Goal: Task Accomplishment & Management: Manage account settings

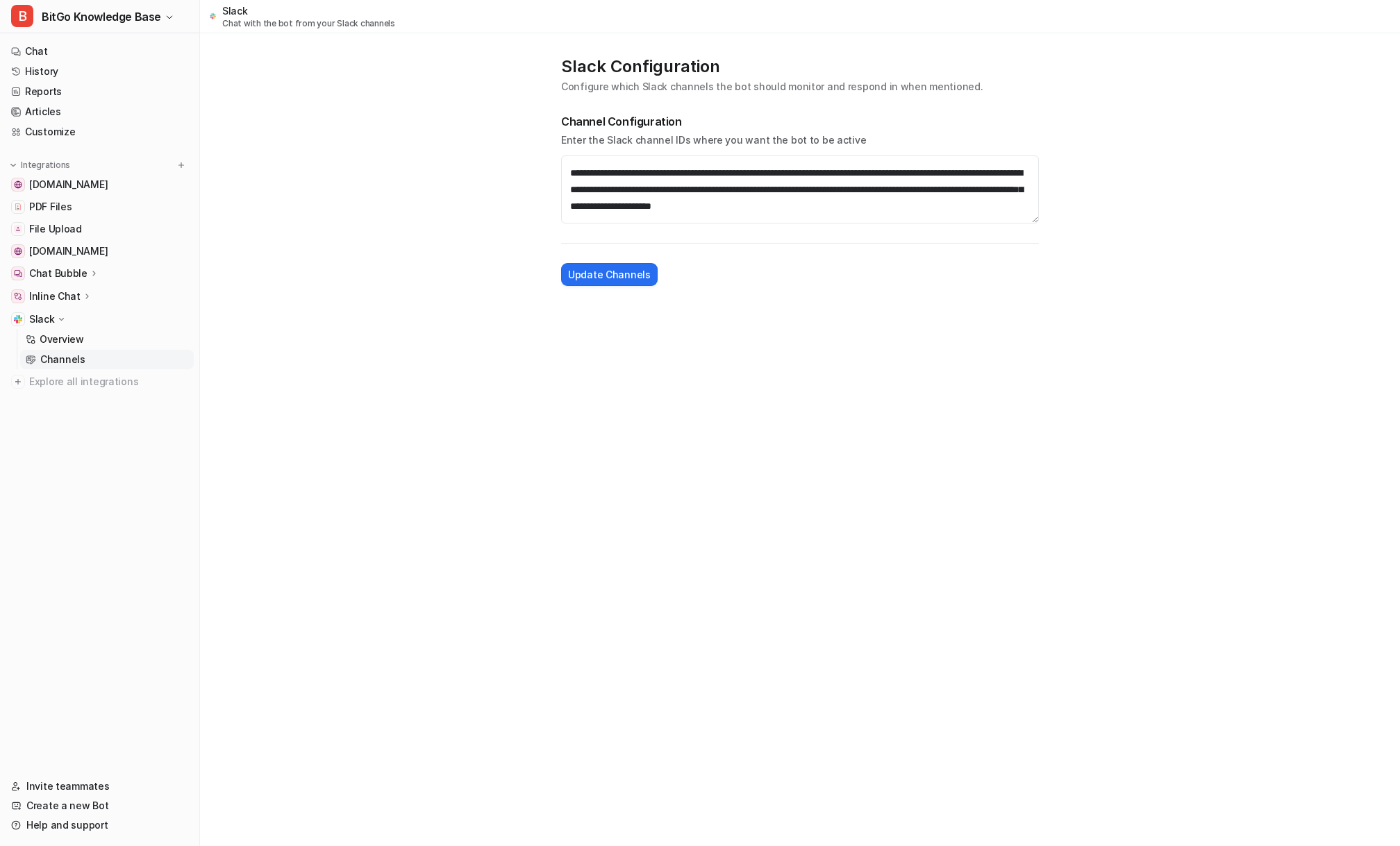
scroll to position [6, 0]
click at [891, 216] on textarea "**********" at bounding box center [800, 189] width 478 height 68
paste textarea "**********"
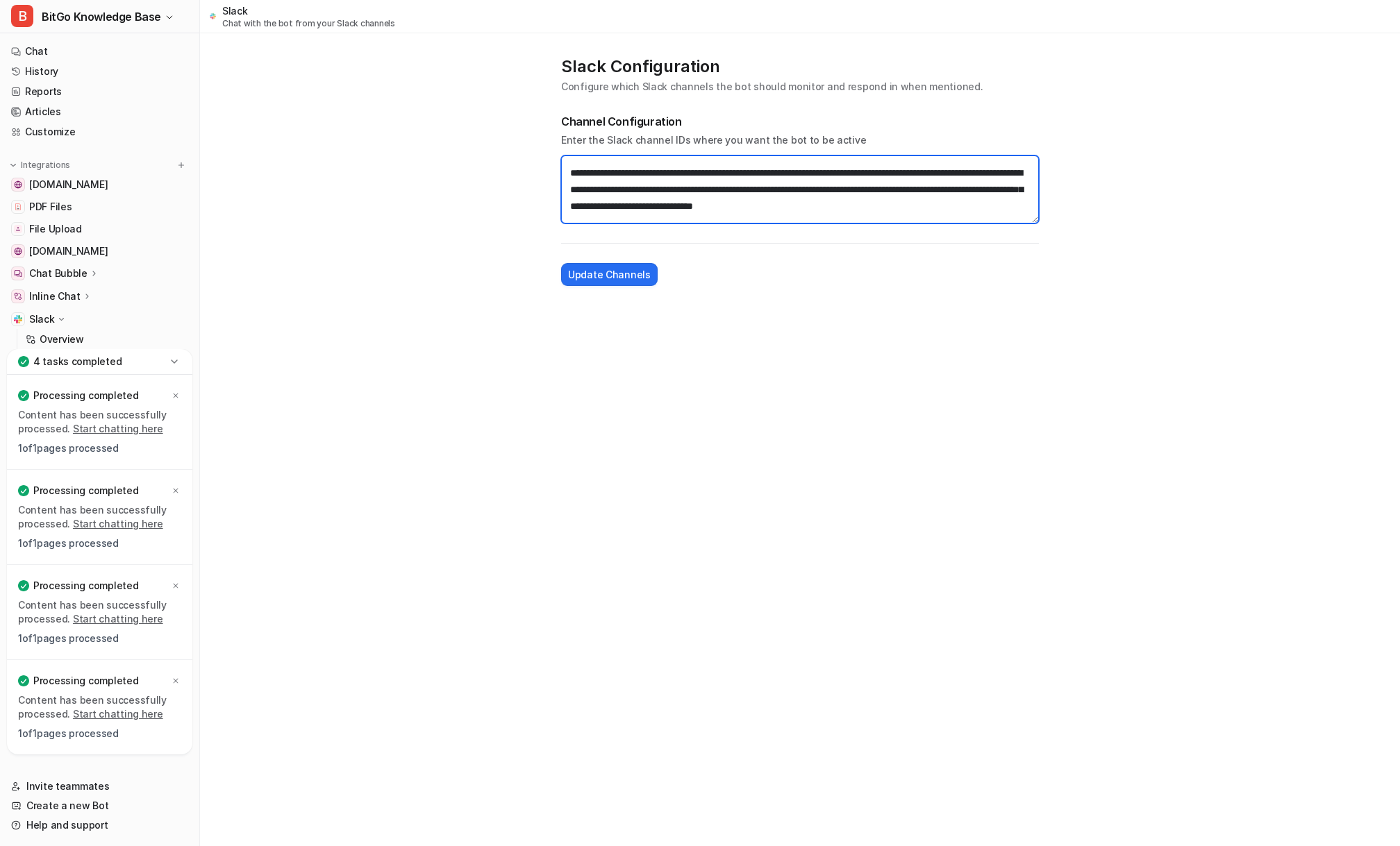
type textarea "**********"
click at [623, 289] on div "**********" at bounding box center [800, 171] width 506 height 258
click at [623, 283] on button "Update Channels" at bounding box center [609, 275] width 96 height 23
click at [475, 220] on main "**********" at bounding box center [800, 167] width 1200 height 266
click at [410, 452] on div "**********" at bounding box center [700, 423] width 1400 height 846
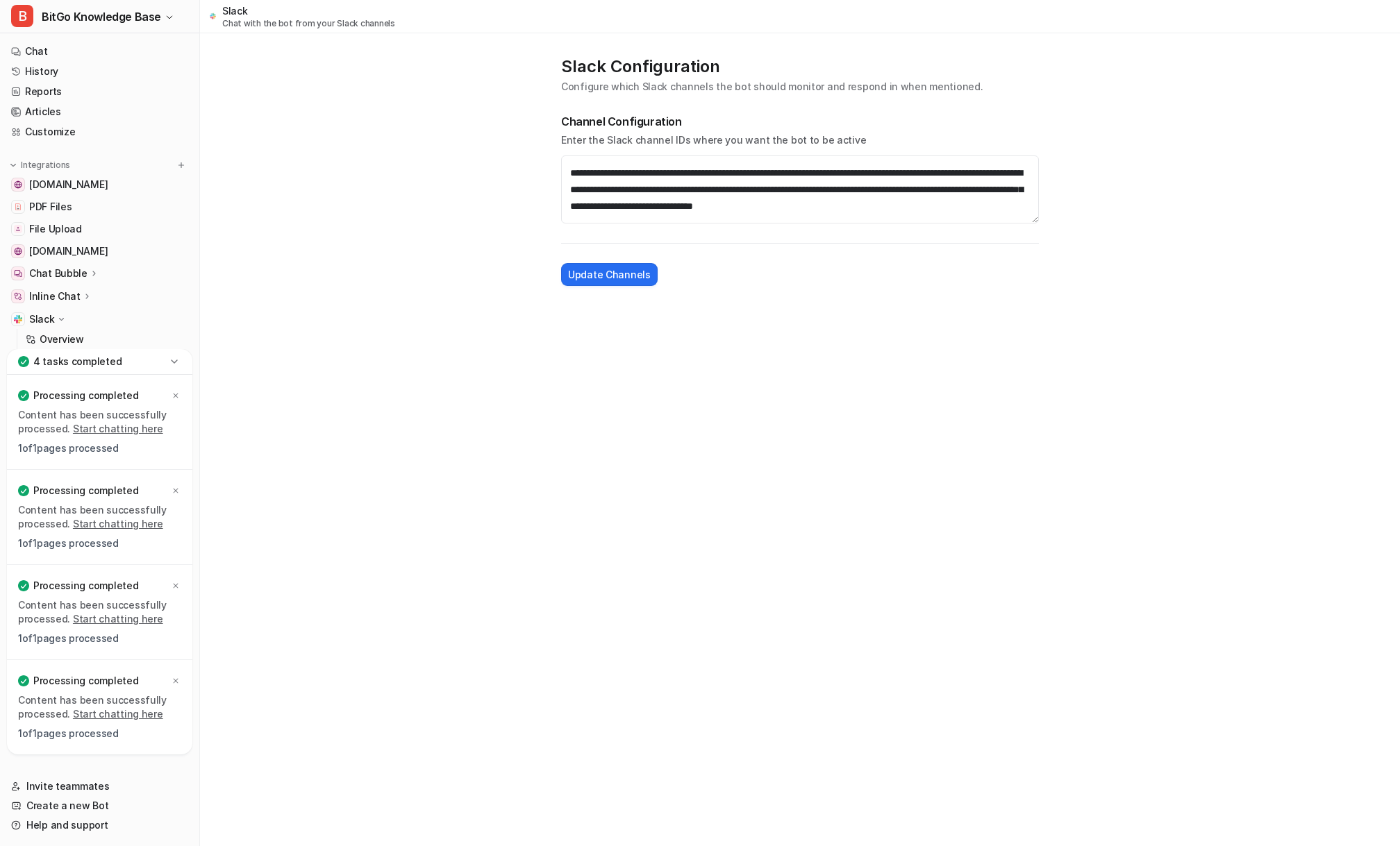
click at [176, 358] on icon at bounding box center [174, 361] width 14 height 14
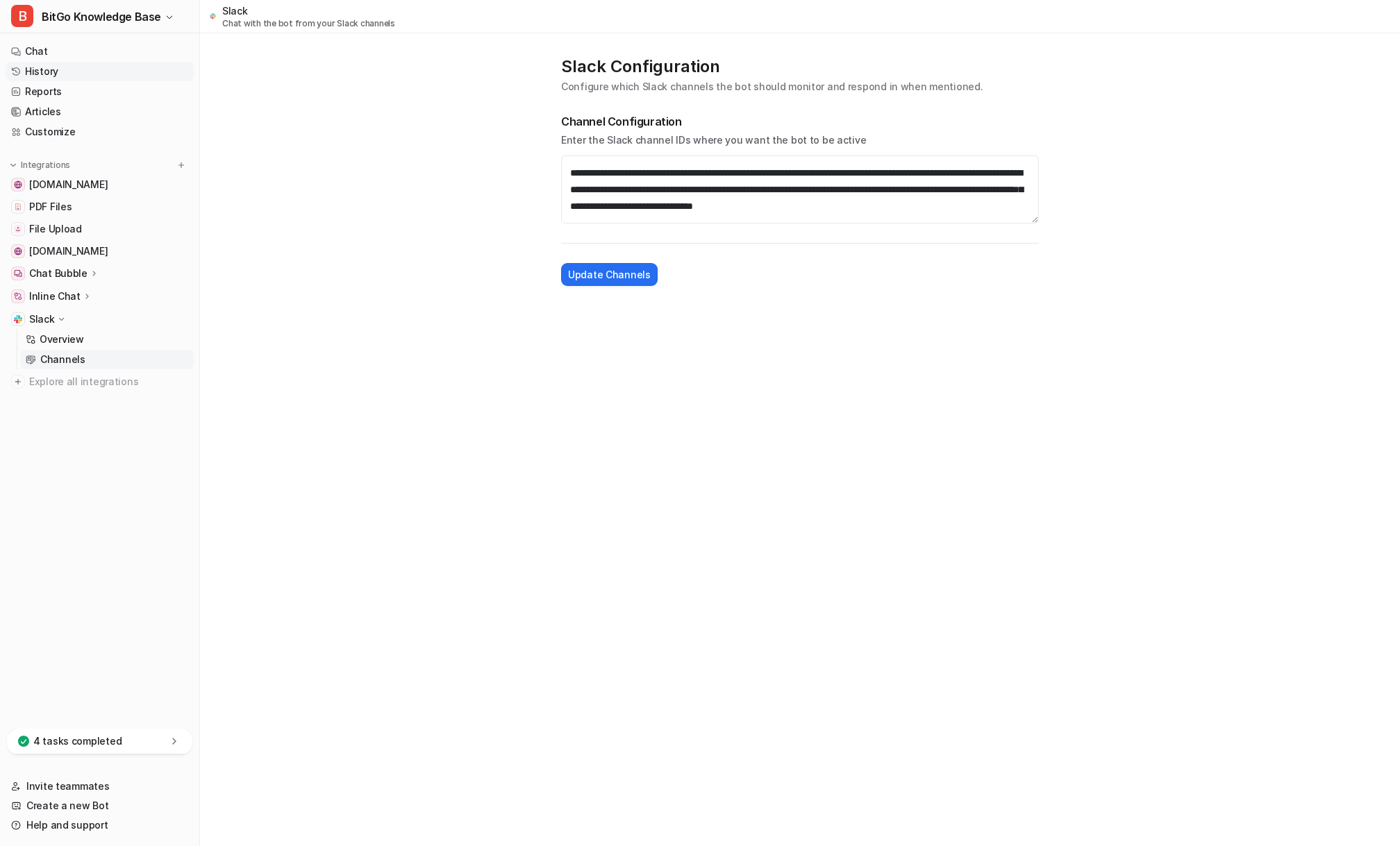
click at [61, 65] on link "History" at bounding box center [100, 72] width 188 height 20
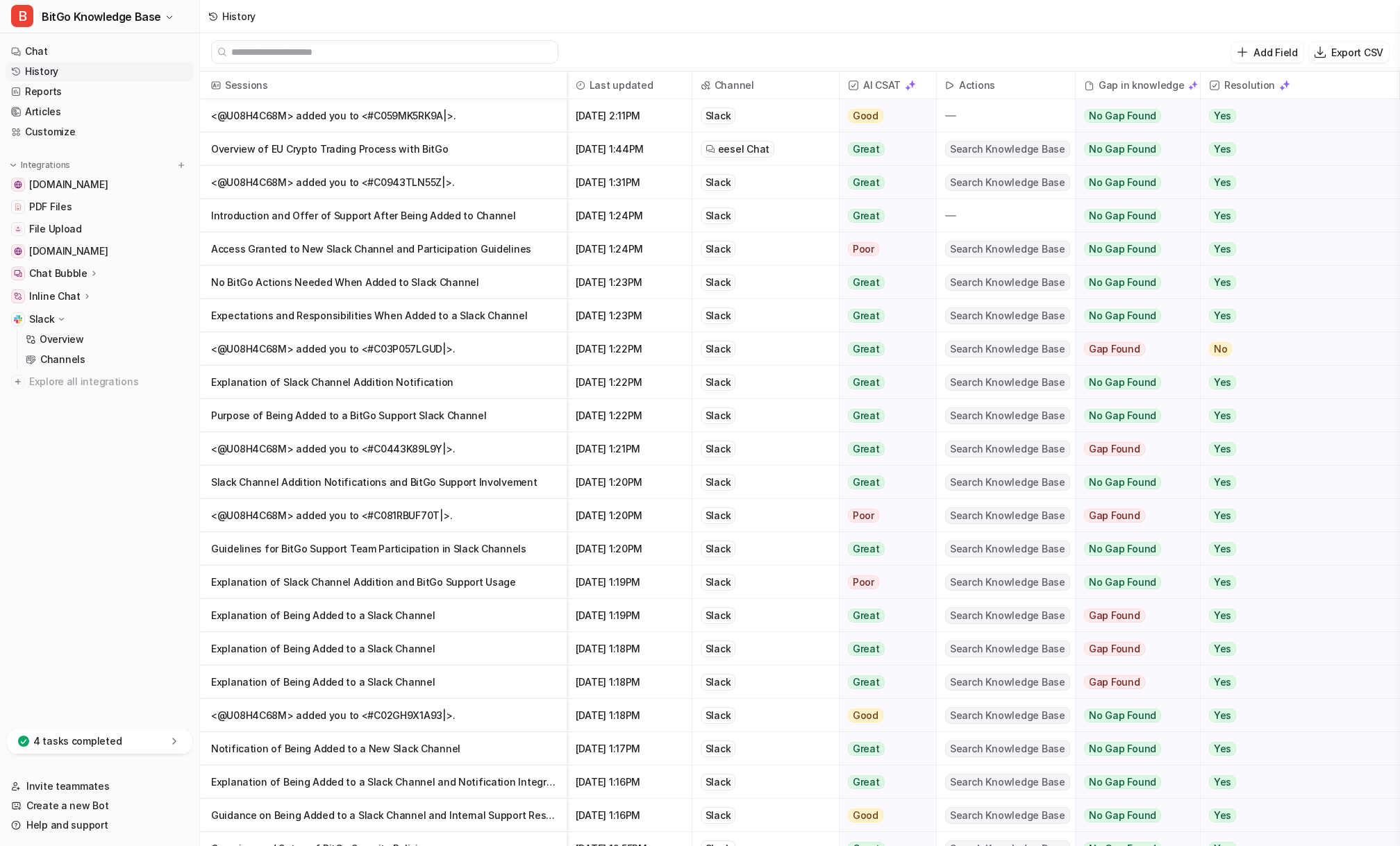
click at [100, 469] on nav "Chat History Reports Articles Customize Integrations [DOMAIN_NAME] PDF Files Fi…" at bounding box center [100, 382] width 199 height 692
click at [682, 45] on div "Add Field Export CSV" at bounding box center [800, 53] width 1200 height 38
click at [51, 69] on link "History" at bounding box center [100, 72] width 188 height 20
click at [93, 469] on nav "Chat History Reports Articles Customize Integrations [DOMAIN_NAME] PDF Files Fi…" at bounding box center [100, 382] width 199 height 692
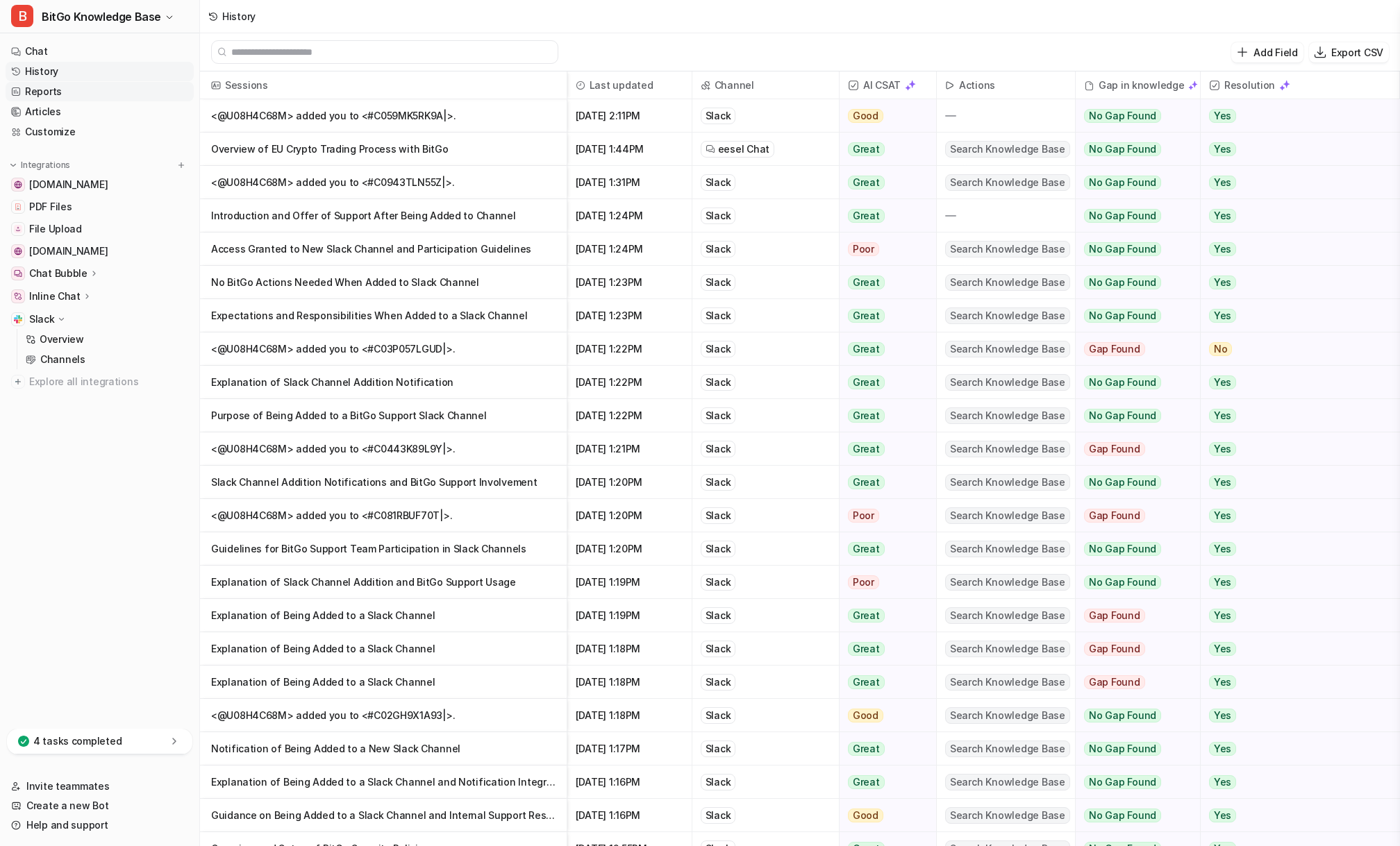
click at [53, 99] on link "Reports" at bounding box center [100, 92] width 188 height 20
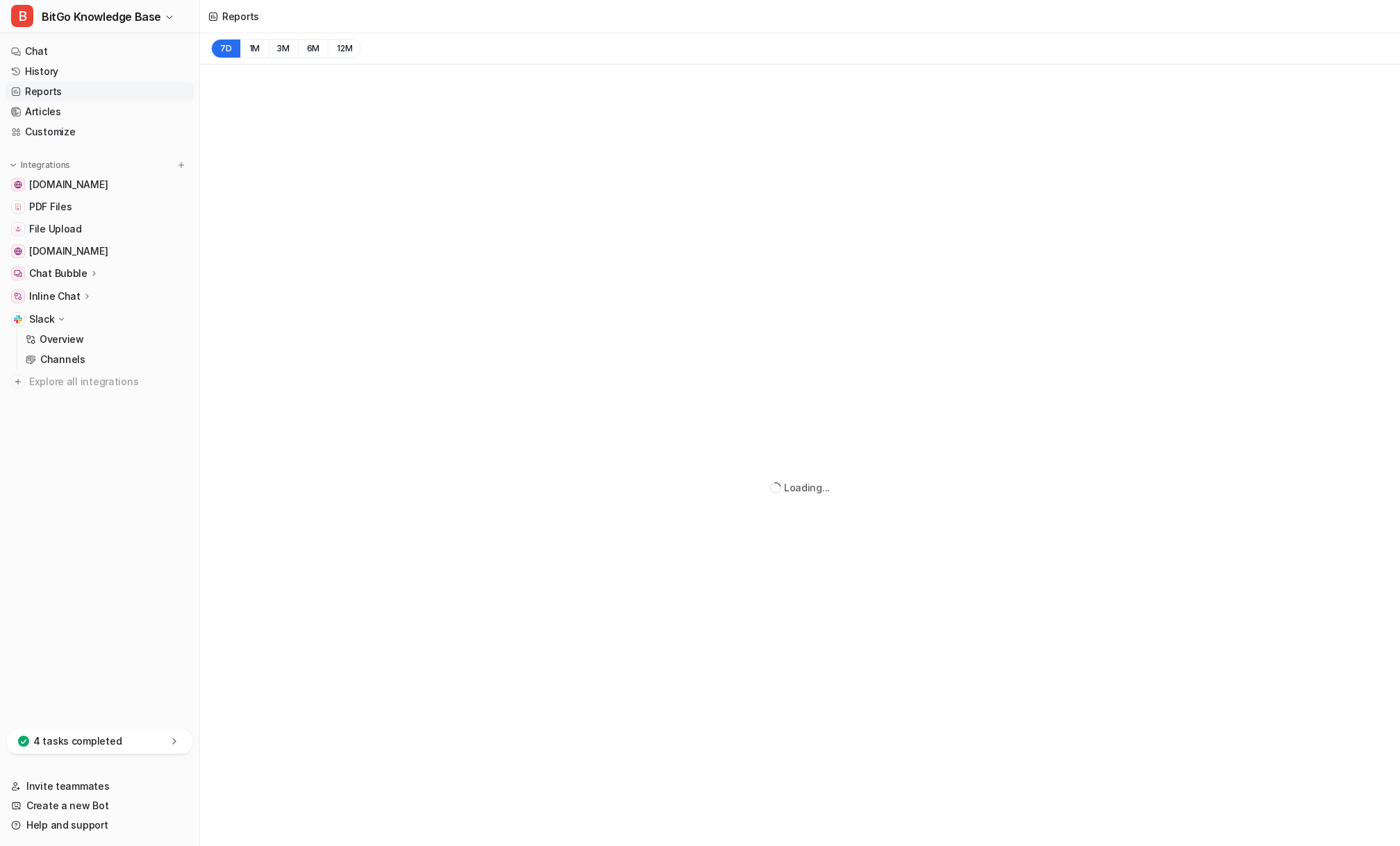
click at [350, 9] on div "Reports" at bounding box center [800, 16] width 1200 height 34
click at [100, 456] on nav "Chat History Reports Articles Customize Integrations [DOMAIN_NAME] PDF Files Fi…" at bounding box center [100, 382] width 199 height 692
click at [280, 15] on div "Reports" at bounding box center [800, 16] width 1200 height 34
click at [305, 18] on div "Reports" at bounding box center [800, 16] width 1200 height 34
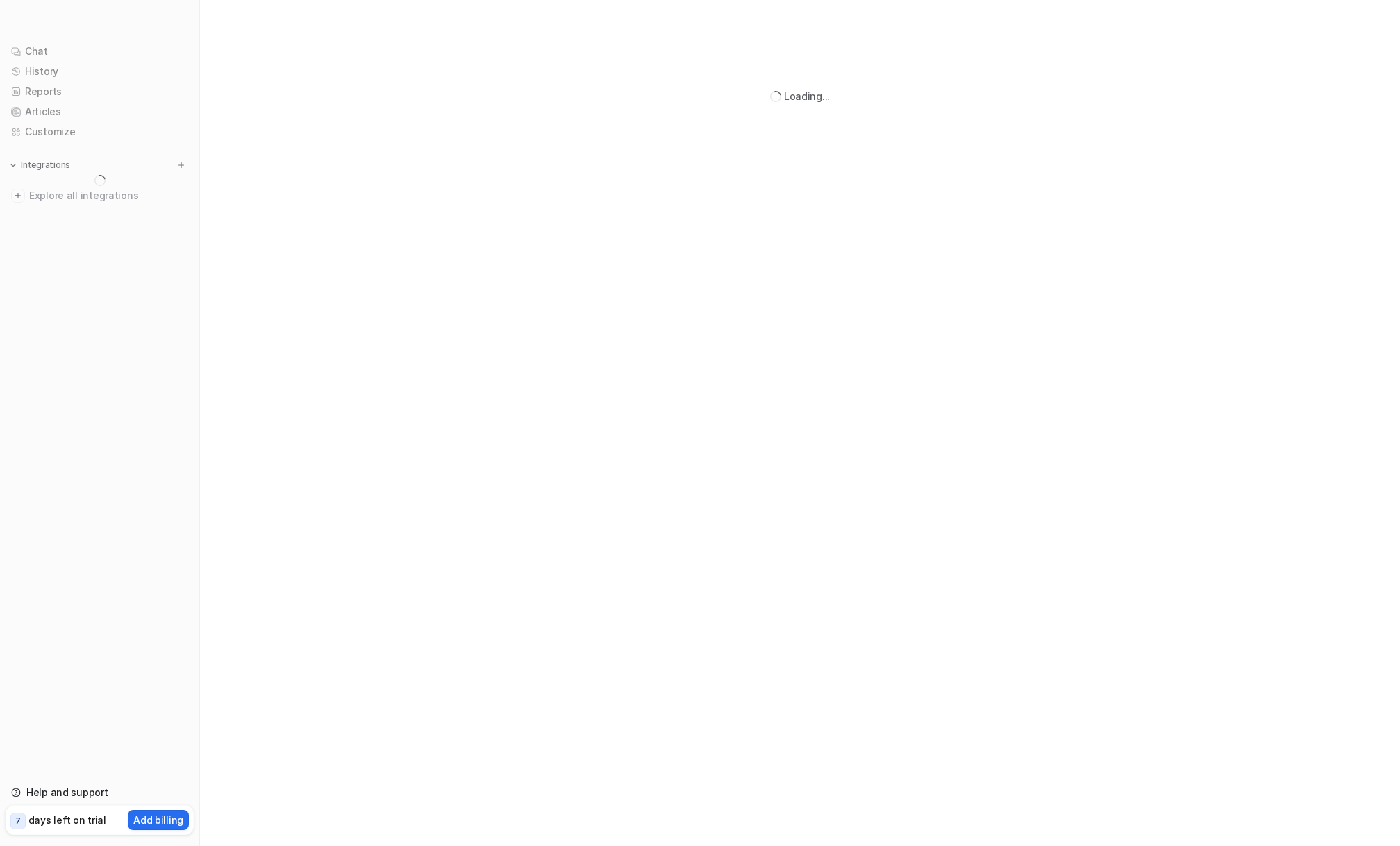
click at [106, 626] on nav "Chat History Reports Articles Customize Integrations Explore all integrations" at bounding box center [100, 404] width 199 height 736
click at [99, 626] on nav "Chat History Reports Articles Customize Integrations Explore all integrations" at bounding box center [100, 404] width 199 height 736
click at [429, 13] on div at bounding box center [800, 16] width 1200 height 34
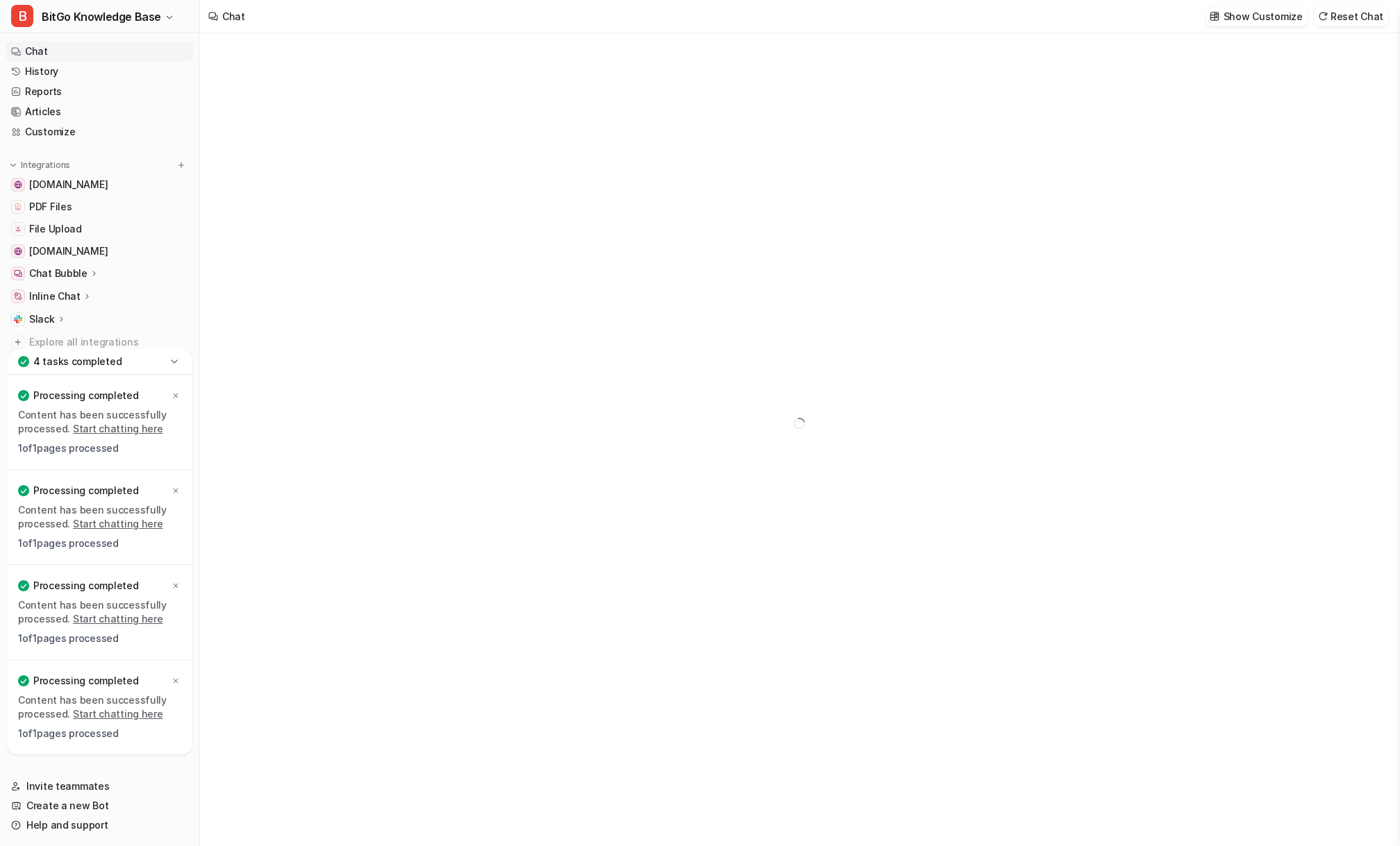
click at [174, 361] on icon at bounding box center [174, 361] width 14 height 14
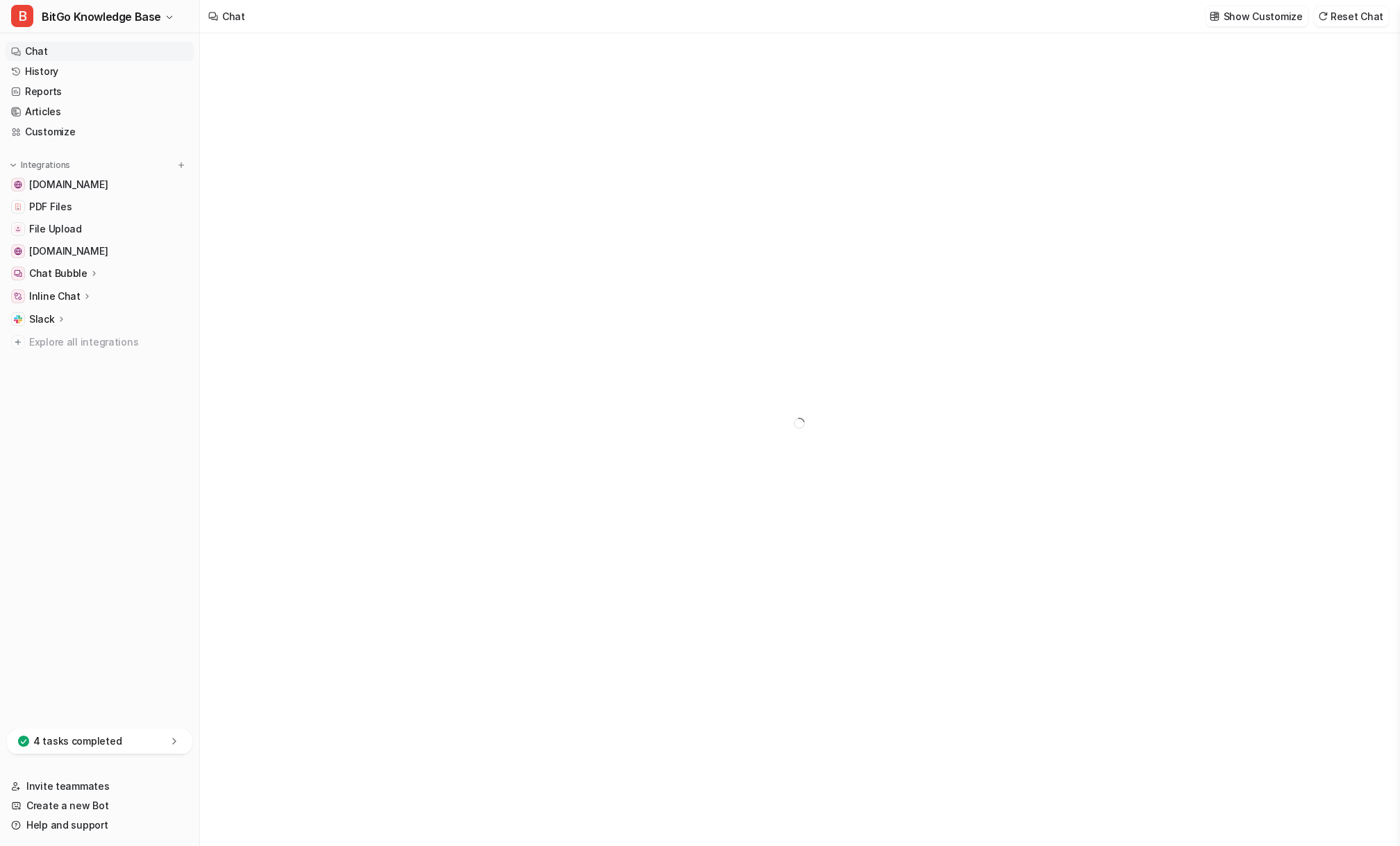
click at [118, 568] on nav "Chat History Reports Articles Customize Integrations [DOMAIN_NAME] PDF Files Fi…" at bounding box center [100, 382] width 199 height 692
click at [112, 539] on nav "Chat History Reports Articles Customize Integrations [DOMAIN_NAME] PDF Files Fi…" at bounding box center [100, 382] width 199 height 692
click at [84, 826] on link "Help and support" at bounding box center [100, 825] width 188 height 20
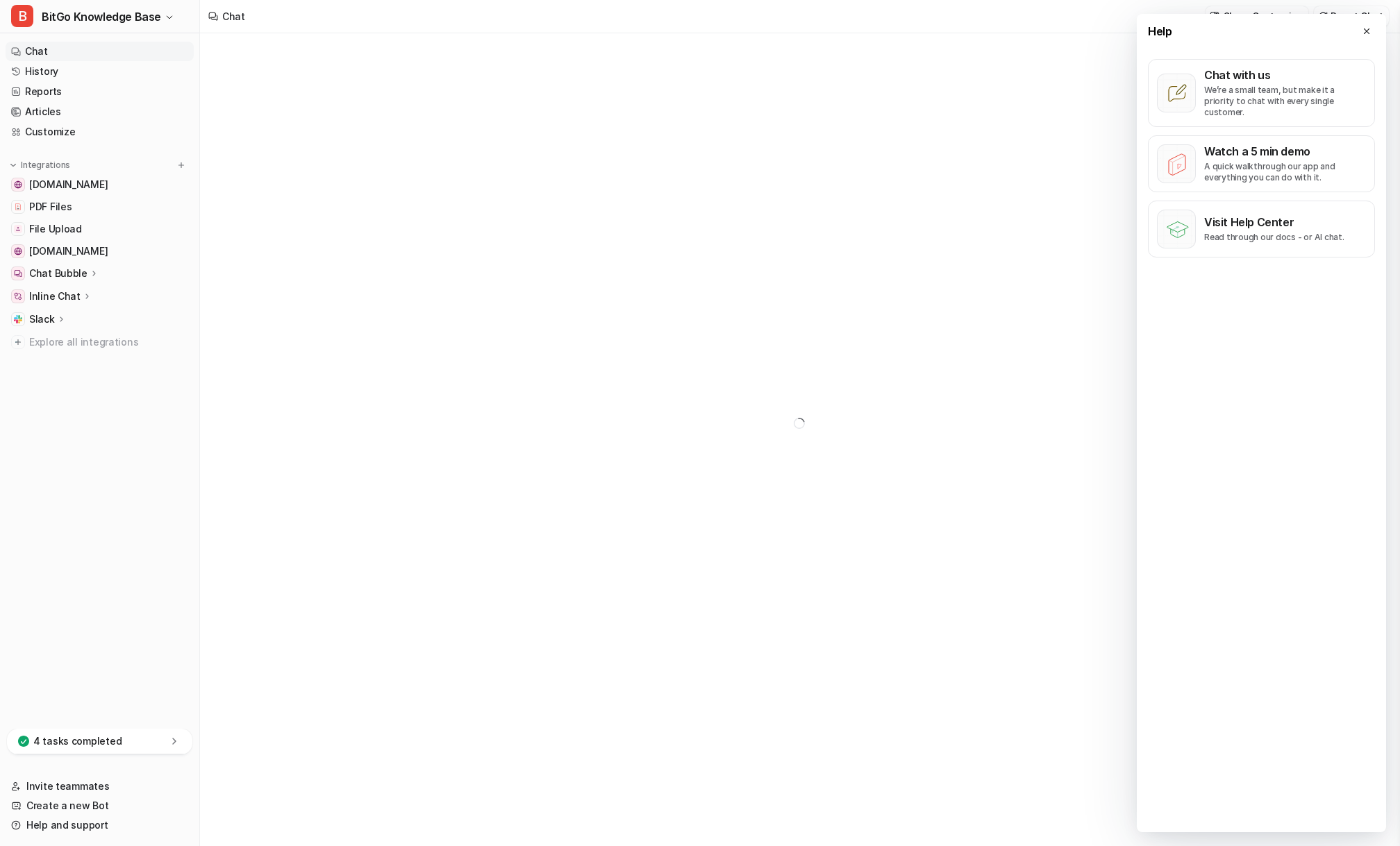
type textarea "**********"
click at [1367, 35] on icon at bounding box center [1366, 31] width 10 height 10
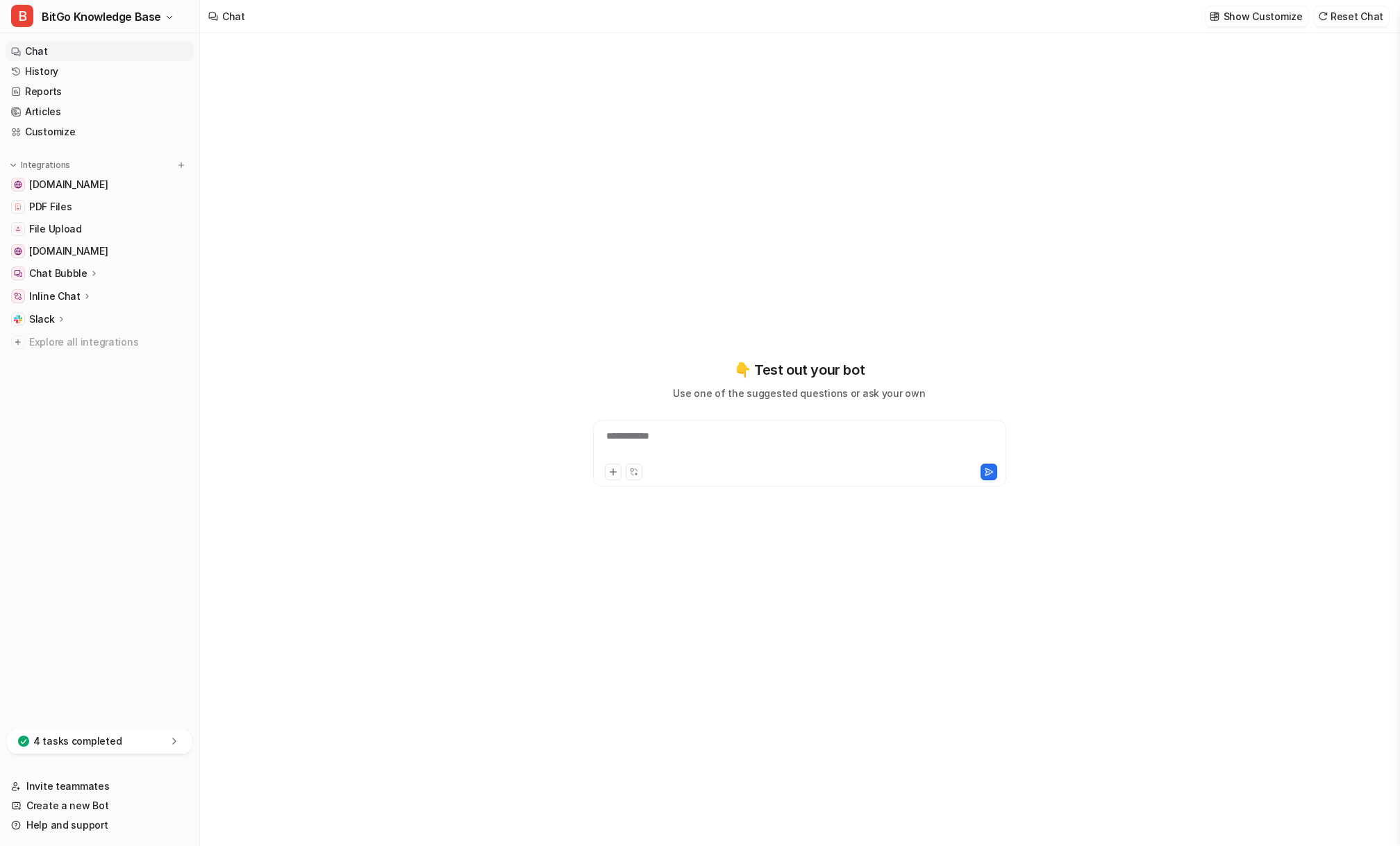
click at [1317, 44] on div "**********" at bounding box center [799, 440] width 1198 height 813
click at [78, 90] on link "Reports" at bounding box center [100, 92] width 188 height 20
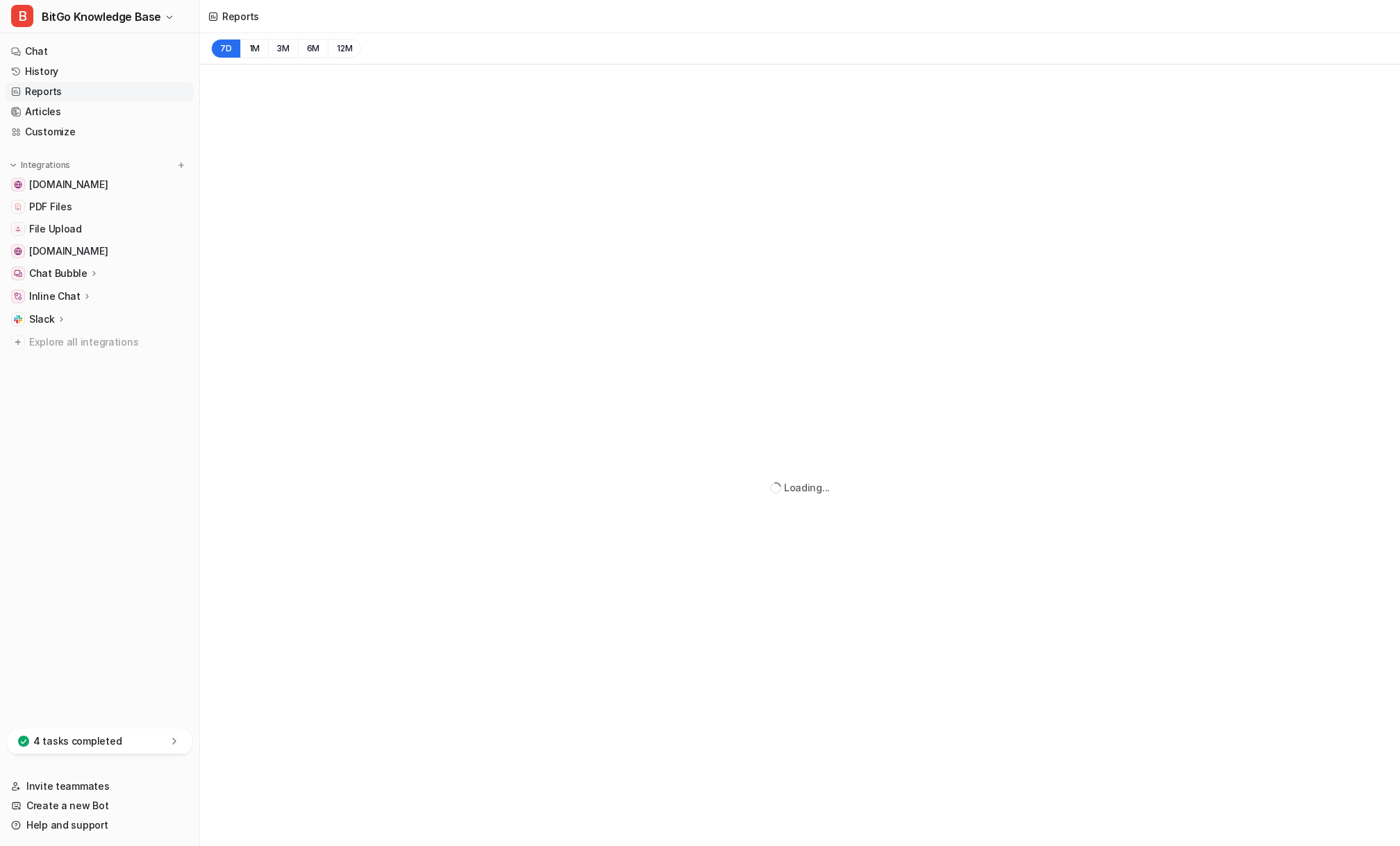
click at [96, 409] on nav "Chat History Reports Articles Customize Integrations [DOMAIN_NAME] PDF Files Fi…" at bounding box center [100, 382] width 199 height 692
click at [101, 401] on nav "Chat History Reports Articles Customize Integrations [DOMAIN_NAME] PDF Files Fi…" at bounding box center [100, 382] width 199 height 692
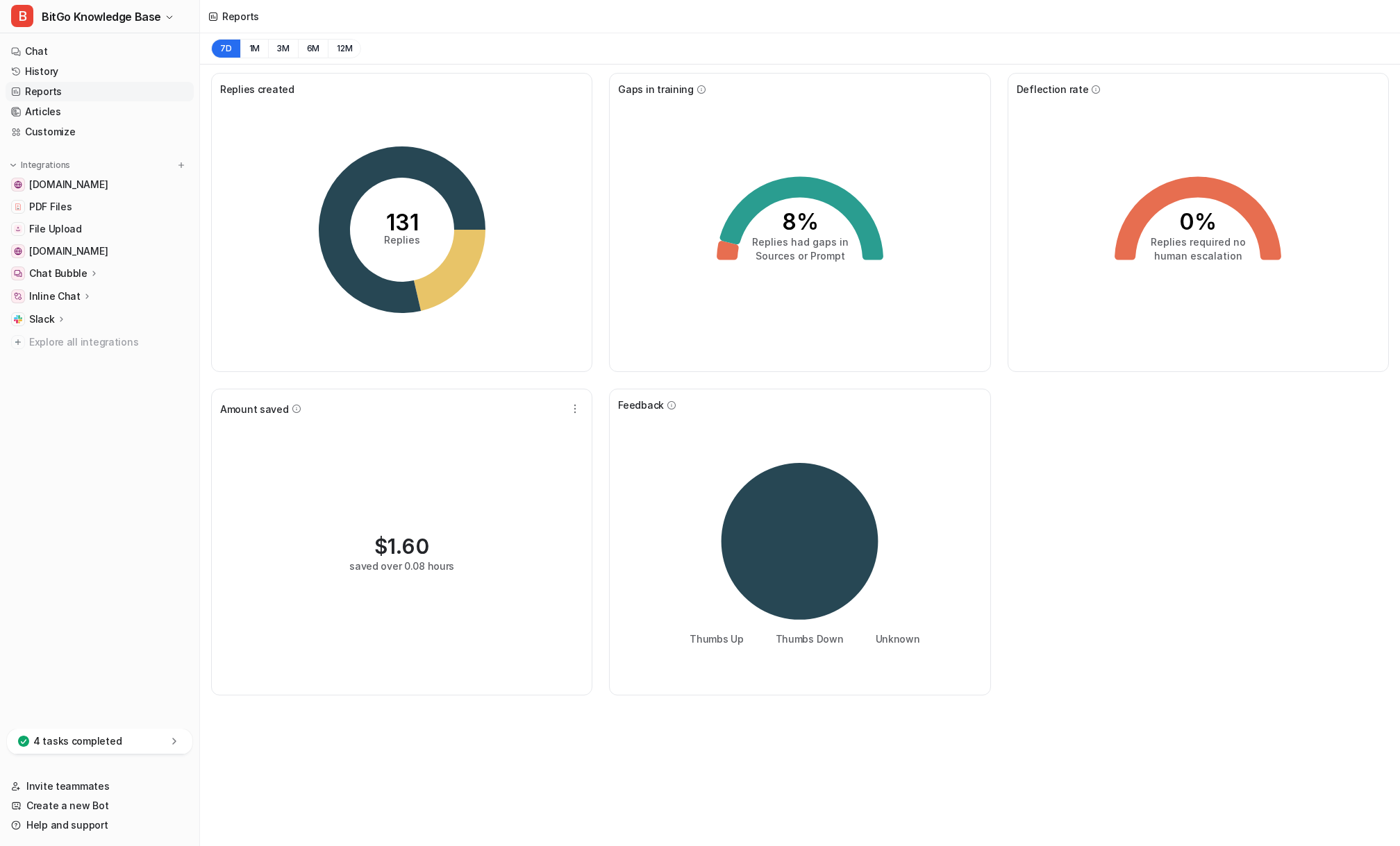
click at [101, 400] on nav "Chat History Reports Articles Customize Integrations [DOMAIN_NAME] PDF Files Fi…" at bounding box center [100, 382] width 199 height 692
click at [100, 388] on nav "Chat History Reports Articles Customize Integrations [DOMAIN_NAME] PDF Files Fi…" at bounding box center [100, 382] width 199 height 692
click at [106, 25] on span "BitGo Knowledge Base" at bounding box center [101, 16] width 119 height 20
click at [100, 103] on link "Settings" at bounding box center [111, 105] width 192 height 23
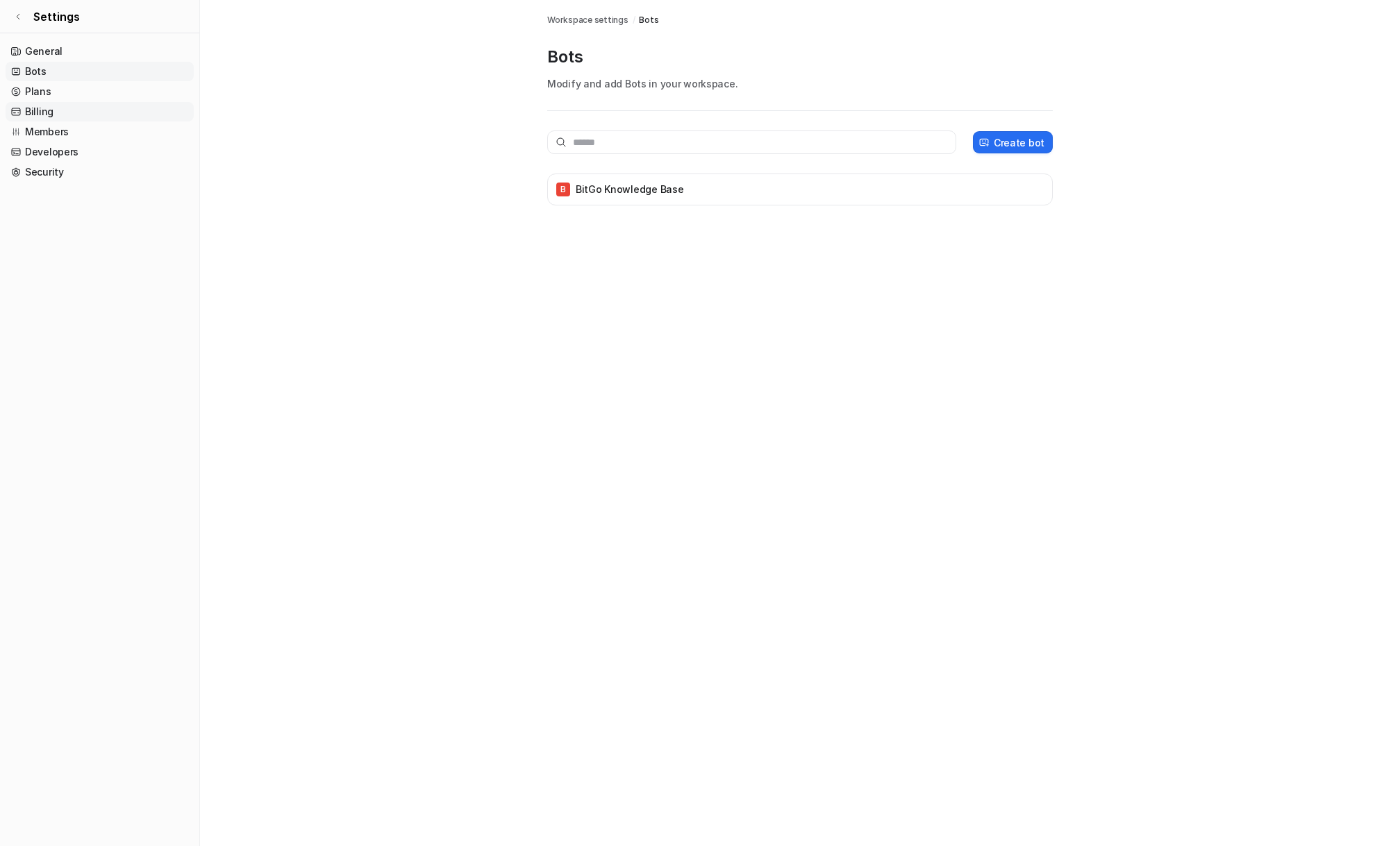
click at [93, 112] on link "Billing" at bounding box center [100, 112] width 188 height 20
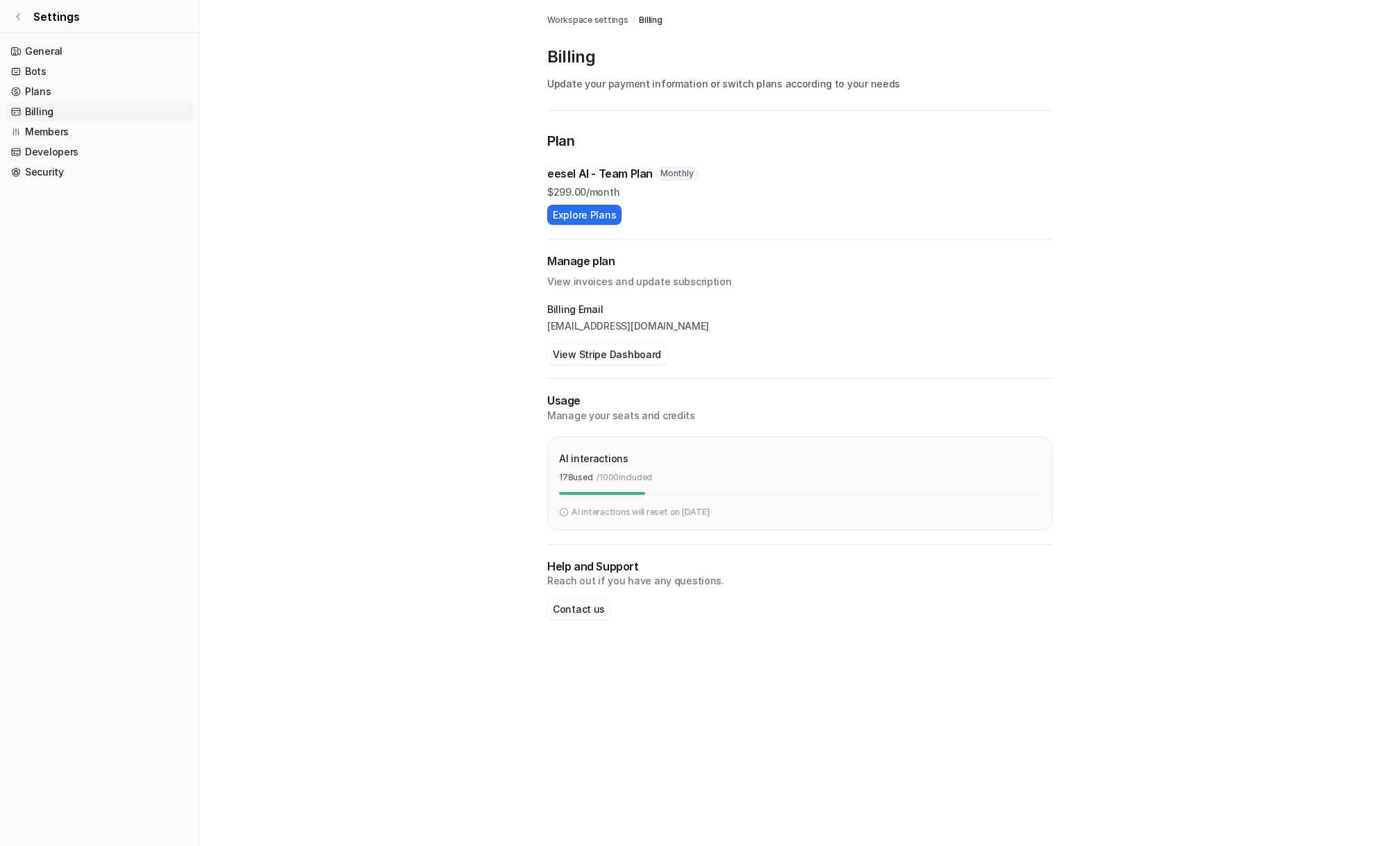
click at [563, 515] on img at bounding box center [564, 511] width 10 height 12
click at [644, 448] on div "AI interactions" at bounding box center [800, 458] width 482 height 20
click at [521, 199] on main "Workspace settings / Billing Billing Update your payment information or switch …" at bounding box center [800, 323] width 1200 height 647
click at [506, 194] on main "Workspace settings / Billing Billing Update your payment information or switch …" at bounding box center [800, 323] width 1200 height 647
click at [86, 91] on link "Plans" at bounding box center [100, 92] width 188 height 20
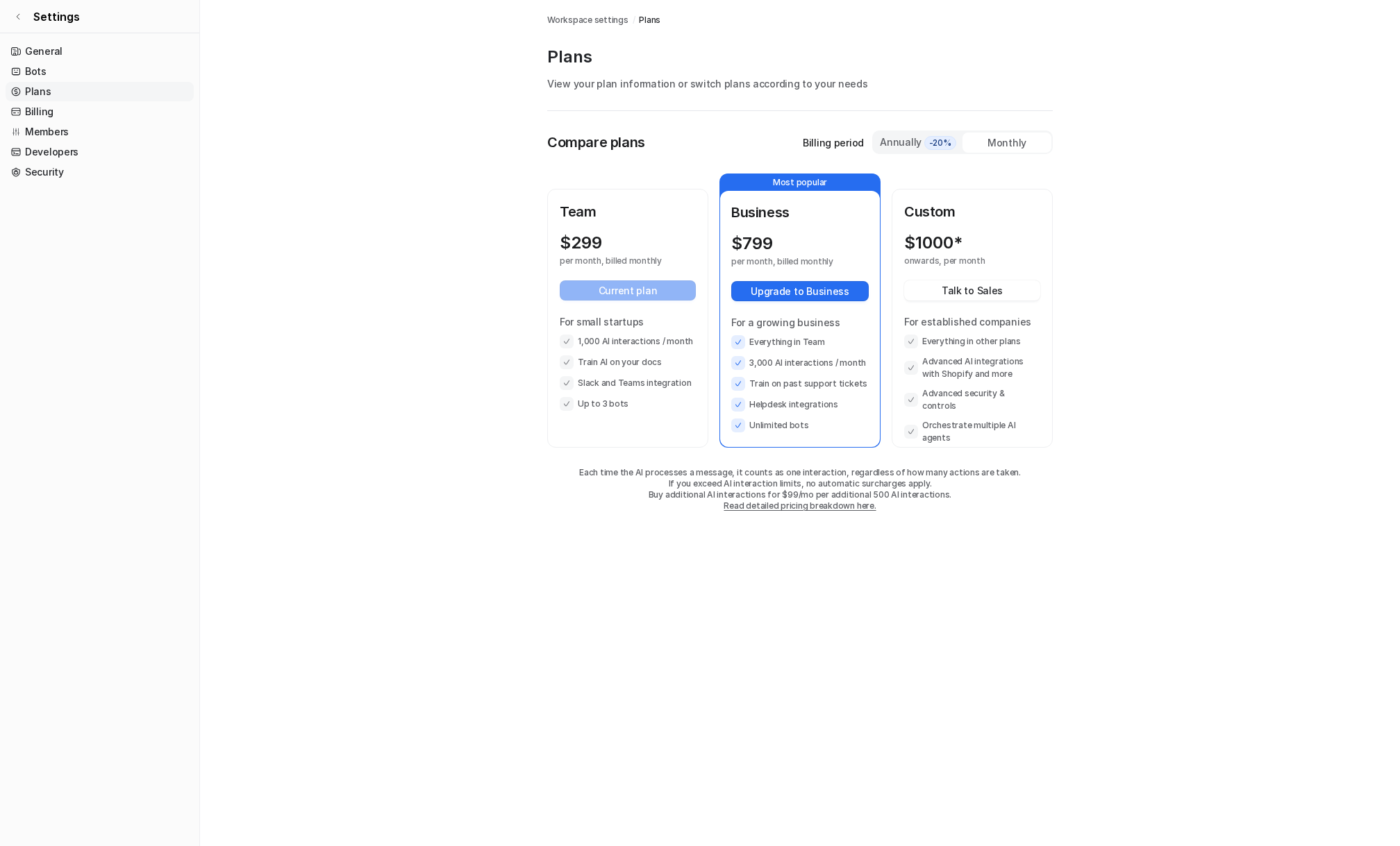
click at [376, 261] on main "Workspace settings / Plans Plans View your plan information or switch plans acc…" at bounding box center [800, 270] width 1200 height 539
click at [365, 274] on main "Workspace settings / Plans Plans View your plan information or switch plans acc…" at bounding box center [800, 270] width 1200 height 539
click at [906, 141] on div "Annually -20%" at bounding box center [918, 142] width 78 height 16
click at [904, 108] on div "Plans View your plan information or switch plans according to your needs" at bounding box center [800, 78] width 506 height 65
click at [761, 145] on div "Compare plans Billing period Annually -20% Monthly" at bounding box center [800, 142] width 506 height 24
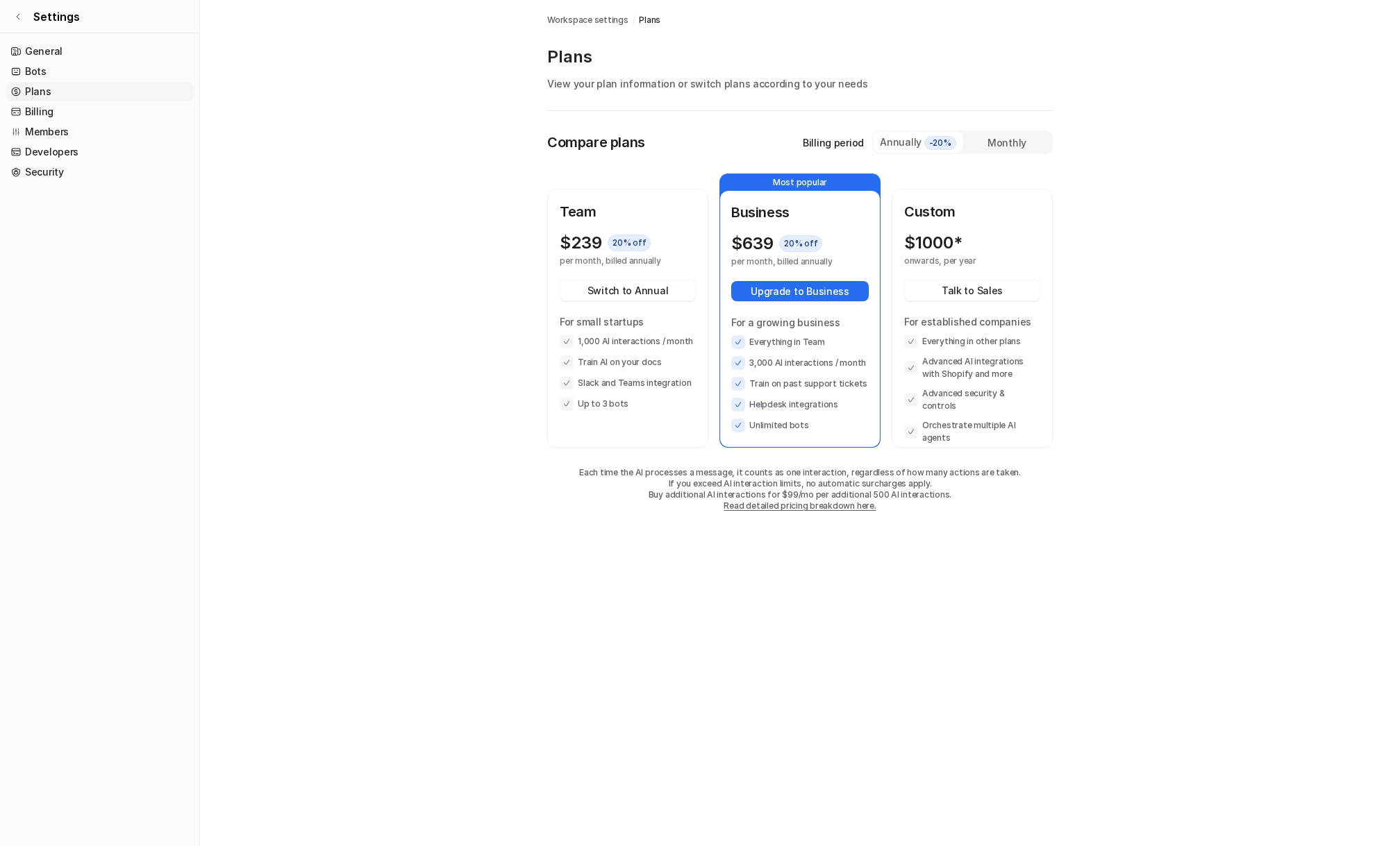
click at [780, 143] on div "Compare plans Billing period Annually -20% Monthly" at bounding box center [800, 142] width 506 height 24
click at [781, 141] on div "Compare plans Billing period Annually -20% Monthly" at bounding box center [800, 142] width 506 height 24
click at [777, 155] on div "Compare plans Billing period Annually -20% Monthly Team $ 239 20 % off per mont…" at bounding box center [800, 335] width 506 height 409
click at [798, 506] on link "Read detailed pricing breakdown here." at bounding box center [800, 506] width 152 height 11
click at [509, 301] on main "Workspace settings / Plans Plans View your plan information or switch plans acc…" at bounding box center [800, 270] width 1200 height 539
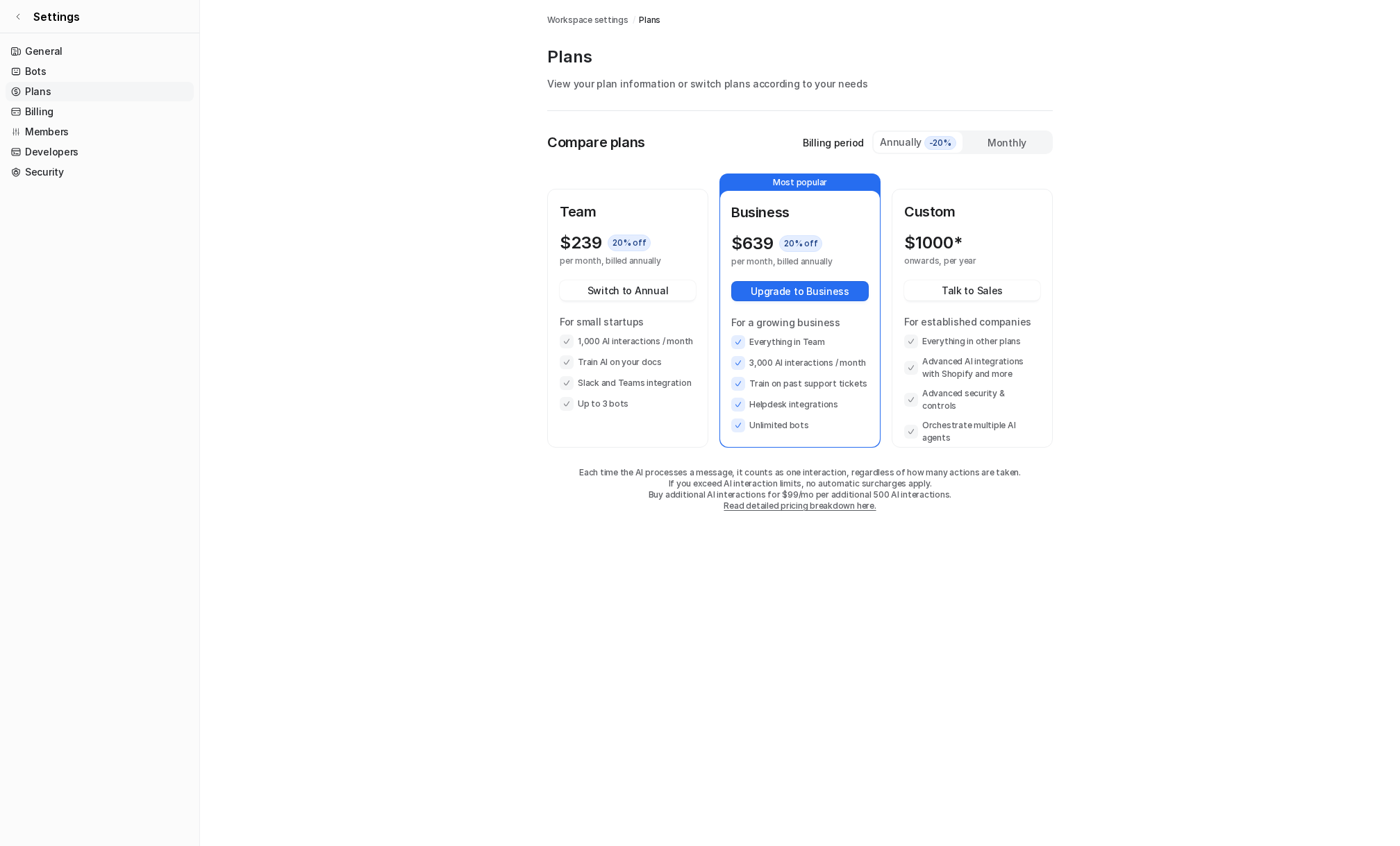
click at [521, 243] on main "Workspace settings / Plans Plans View your plan information or switch plans acc…" at bounding box center [800, 270] width 1200 height 539
click at [382, 117] on main "Workspace settings / Plans Plans View your plan information or switch plans acc…" at bounding box center [800, 270] width 1200 height 539
click at [650, 175] on div "Team $ 239 20 % off per month, billed annually Switch to Annual For small start…" at bounding box center [800, 310] width 506 height 274
click at [637, 194] on div "Team $ 239 20 % off per month, billed annually Switch to Annual For small start…" at bounding box center [628, 318] width 158 height 257
click at [643, 166] on div "Compare plans Billing period Annually -20% Monthly Team $ 239 20 % off per mont…" at bounding box center [800, 335] width 506 height 409
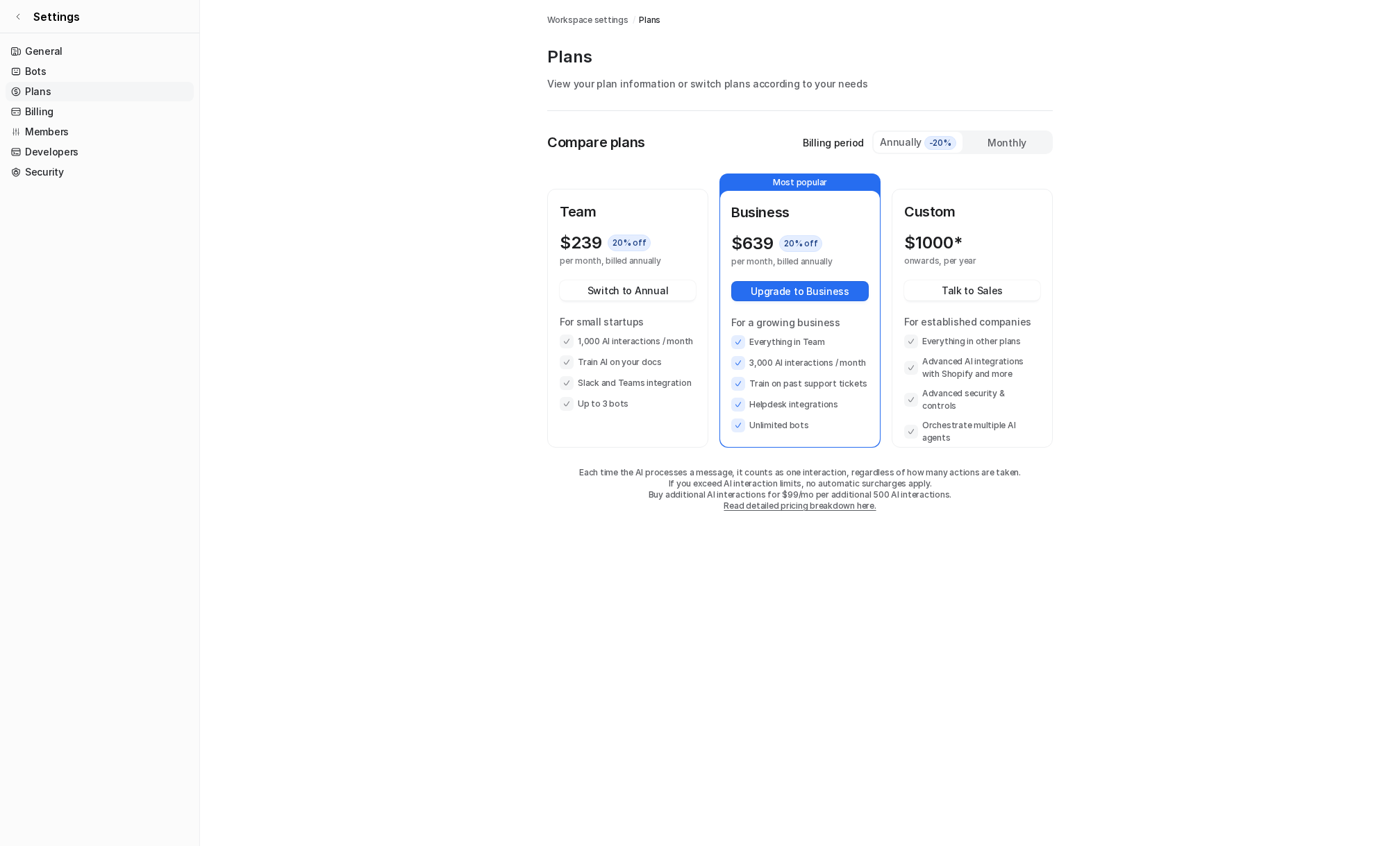
click at [898, 116] on div "Compare plans Billing period Annually -20% Monthly Team $ 239 20 % off per mont…" at bounding box center [800, 325] width 506 height 428
click at [908, 146] on div "Annually -20%" at bounding box center [918, 142] width 78 height 16
click at [1008, 143] on div "Monthly" at bounding box center [1007, 142] width 89 height 20
click at [908, 142] on div "Annually -20%" at bounding box center [918, 142] width 78 height 16
click at [518, 243] on main "Workspace settings / Plans Plans View your plan information or switch plans acc…" at bounding box center [800, 270] width 1200 height 539
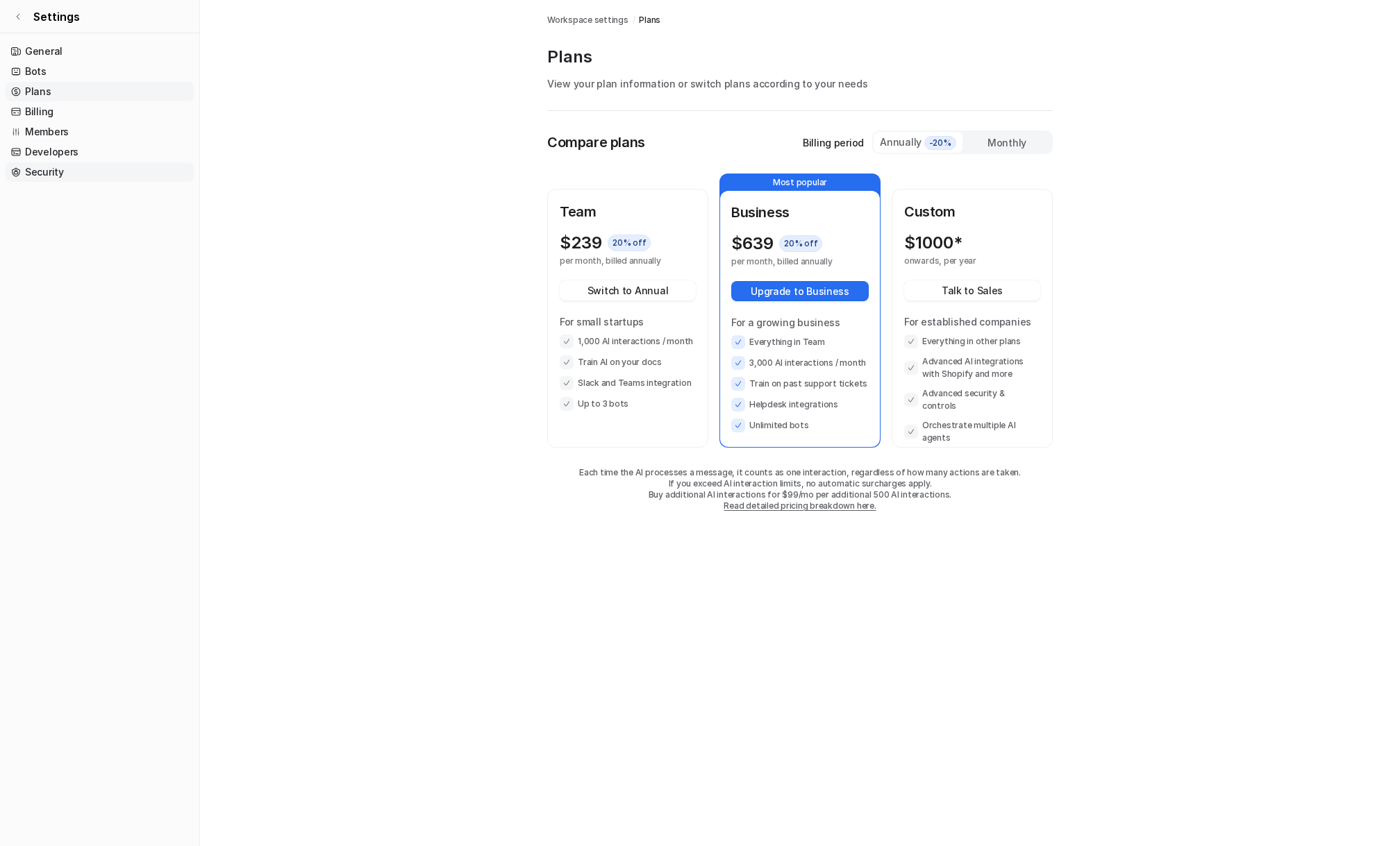
click at [53, 173] on link "Security" at bounding box center [100, 173] width 188 height 20
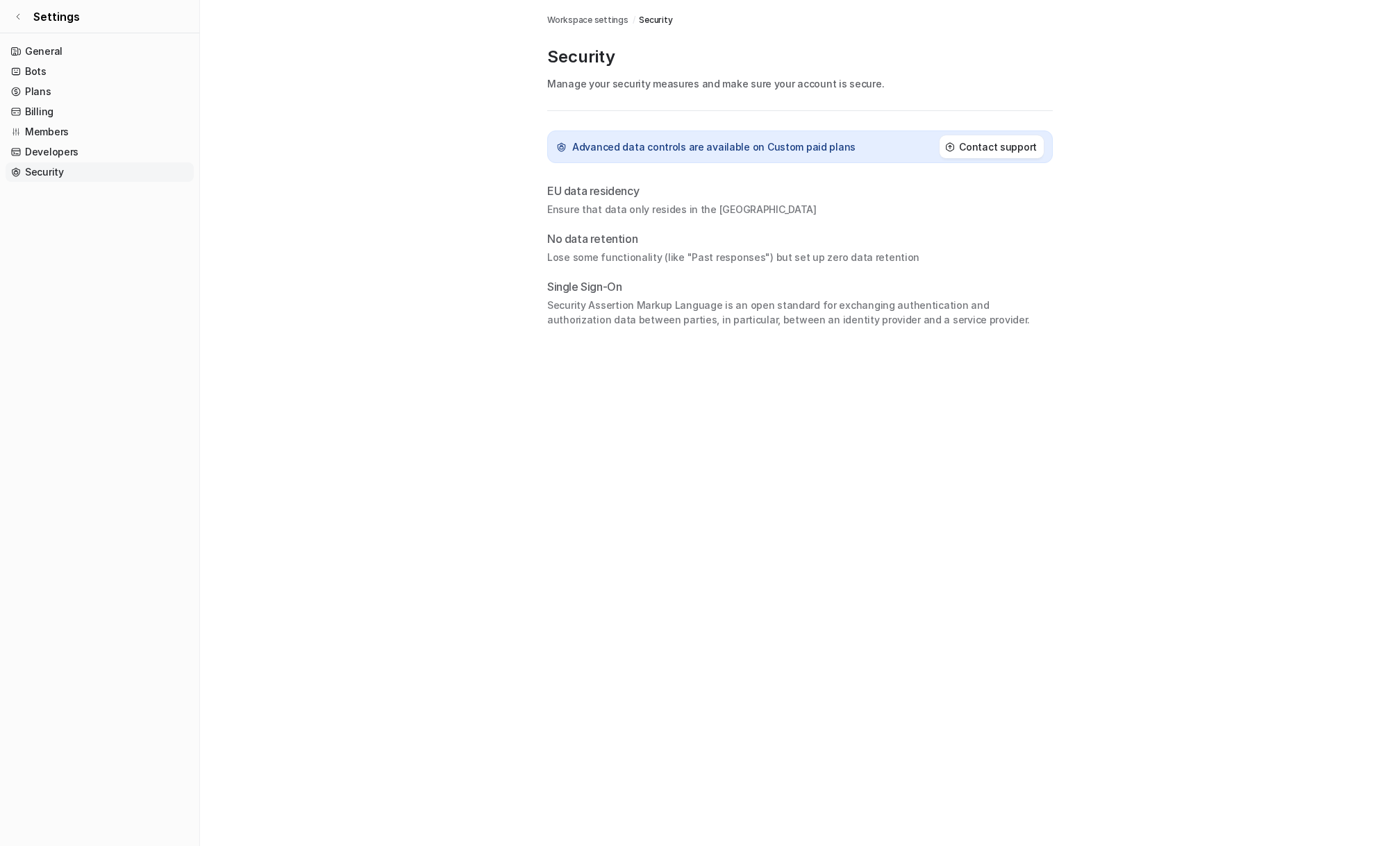
click at [431, 180] on main "Workspace settings / Security Security Manage your security measures and make s…" at bounding box center [800, 164] width 1200 height 327
click at [469, 158] on main "Workspace settings / Security Security Manage your security measures and make s…" at bounding box center [800, 164] width 1200 height 327
click at [517, 301] on main "Workspace settings / Security Security Manage your security measures and make s…" at bounding box center [800, 164] width 1200 height 327
click at [522, 194] on main "Workspace settings / Security Security Manage your security measures and make s…" at bounding box center [800, 164] width 1200 height 327
click at [563, 95] on div "Security Manage your security measures and make sure your account is secure." at bounding box center [800, 78] width 506 height 65
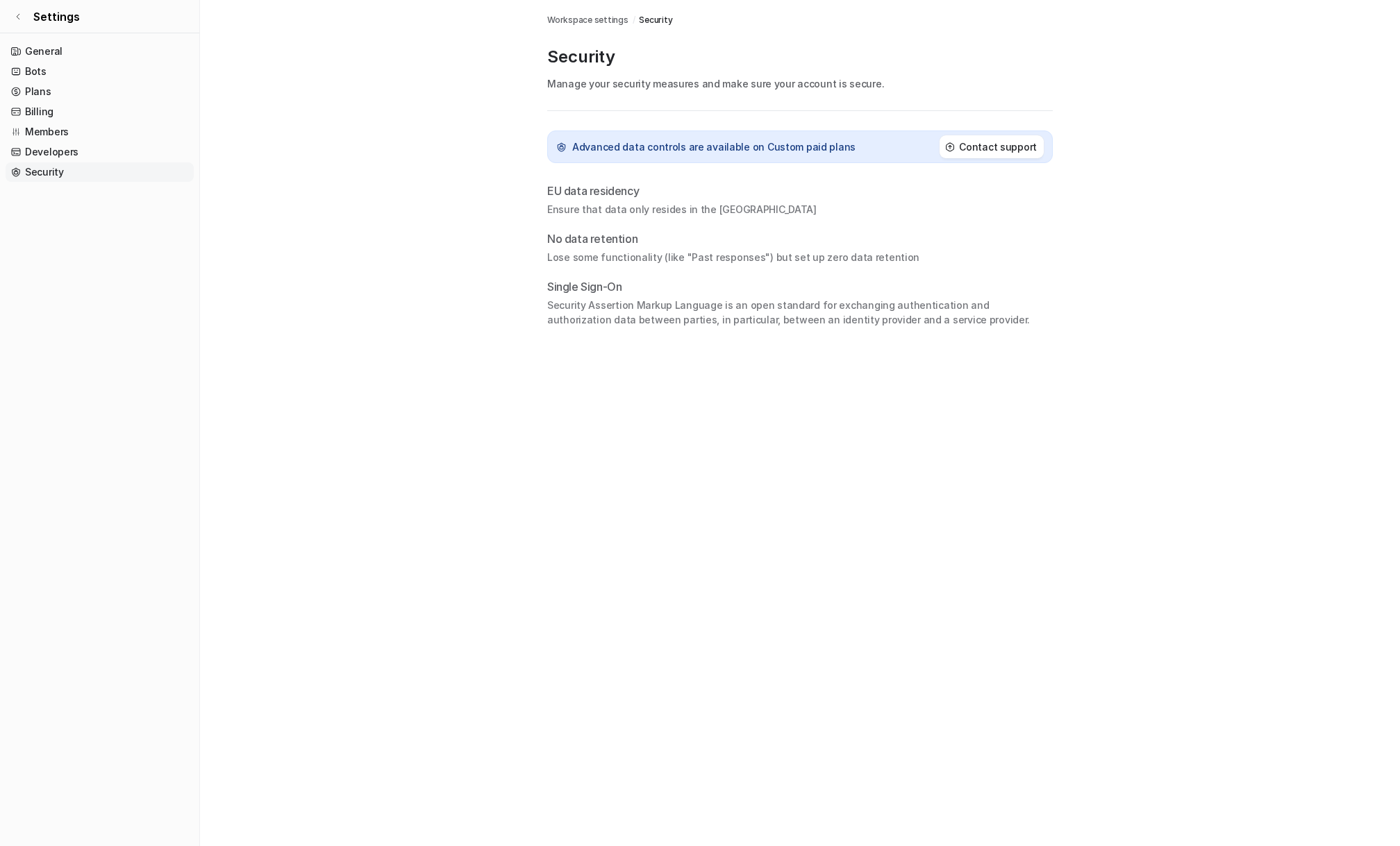
click at [524, 246] on main "Workspace settings / Security Security Manage your security measures and make s…" at bounding box center [800, 164] width 1200 height 327
click at [528, 141] on main "Workspace settings / Security Security Manage your security measures and make s…" at bounding box center [800, 164] width 1200 height 327
click at [49, 56] on link "General" at bounding box center [100, 52] width 188 height 20
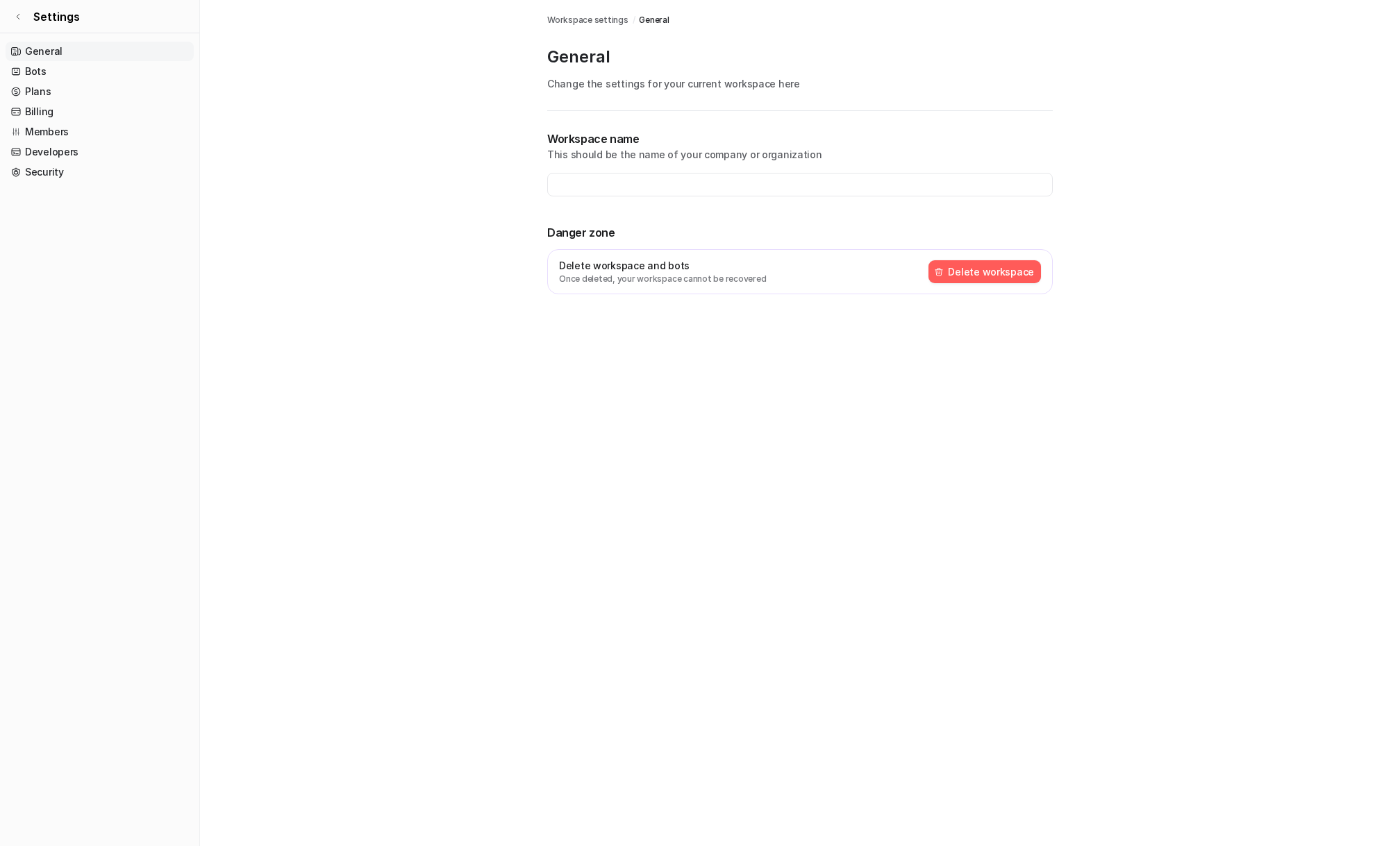
type input "*****"
click at [69, 136] on link "Members" at bounding box center [100, 132] width 188 height 20
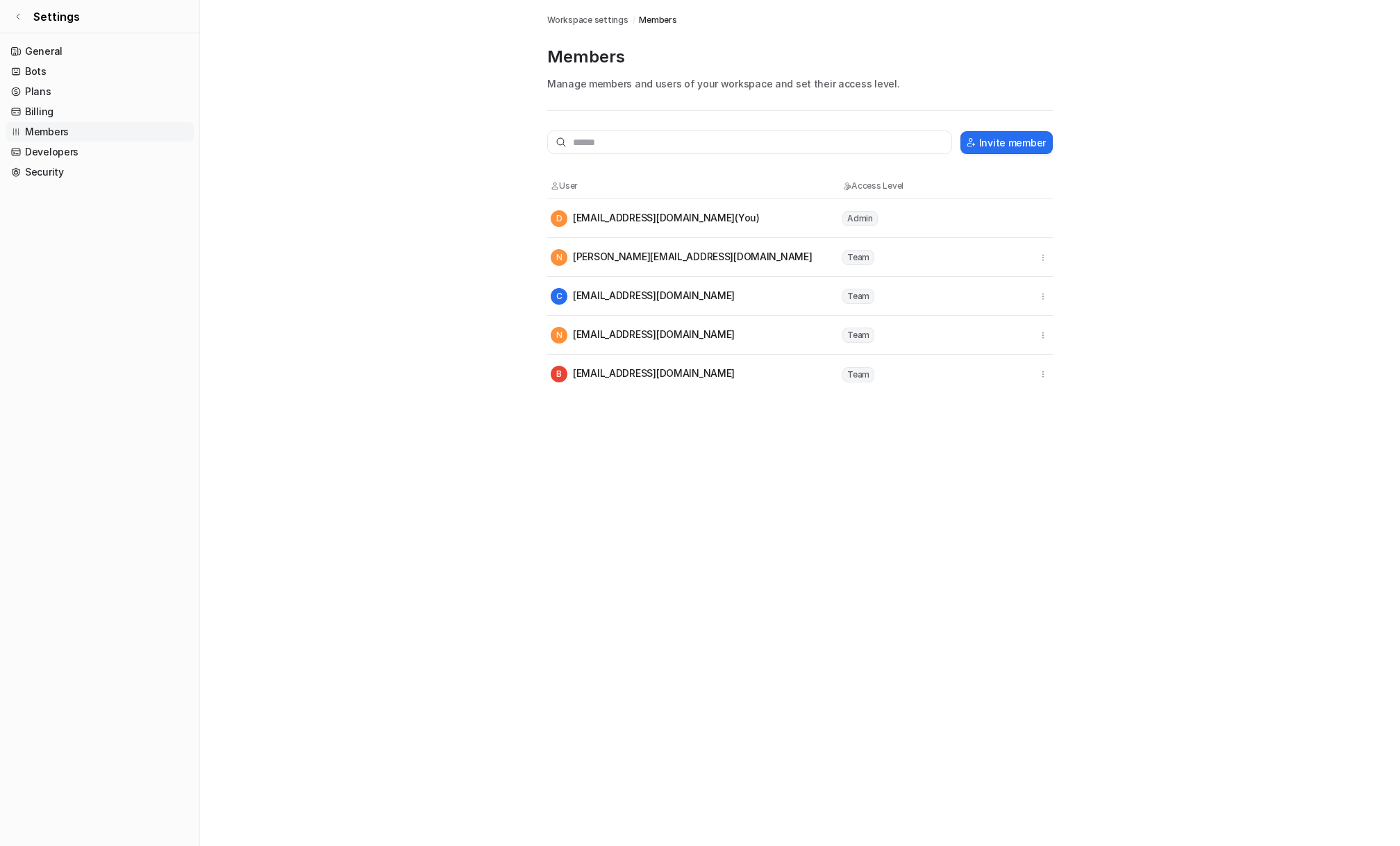
click at [368, 67] on main "Workspace settings / Members Members Manage members and users of your workspace…" at bounding box center [800, 196] width 1200 height 394
